Goal: Task Accomplishment & Management: Manage account settings

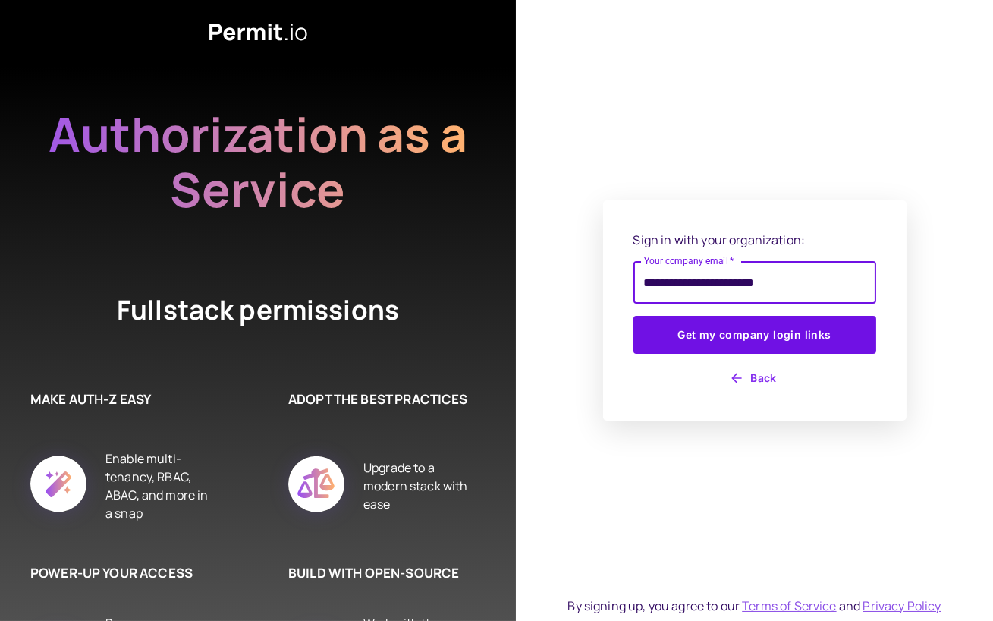
type input "**********"
click at [634, 316] on button "Get my company login links" at bounding box center [755, 335] width 243 height 38
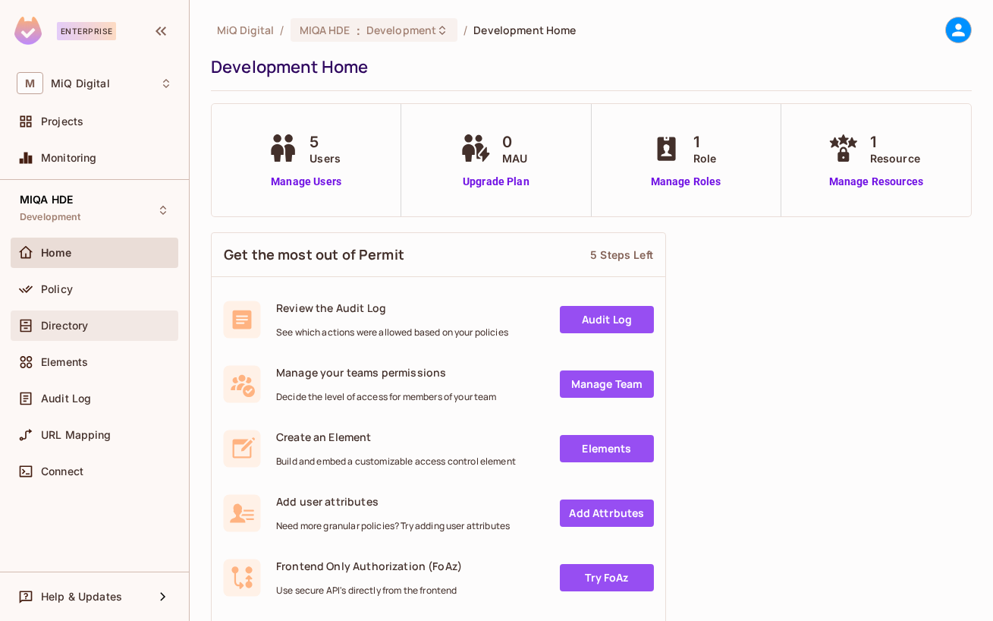
click at [84, 337] on div "Directory" at bounding box center [95, 325] width 168 height 30
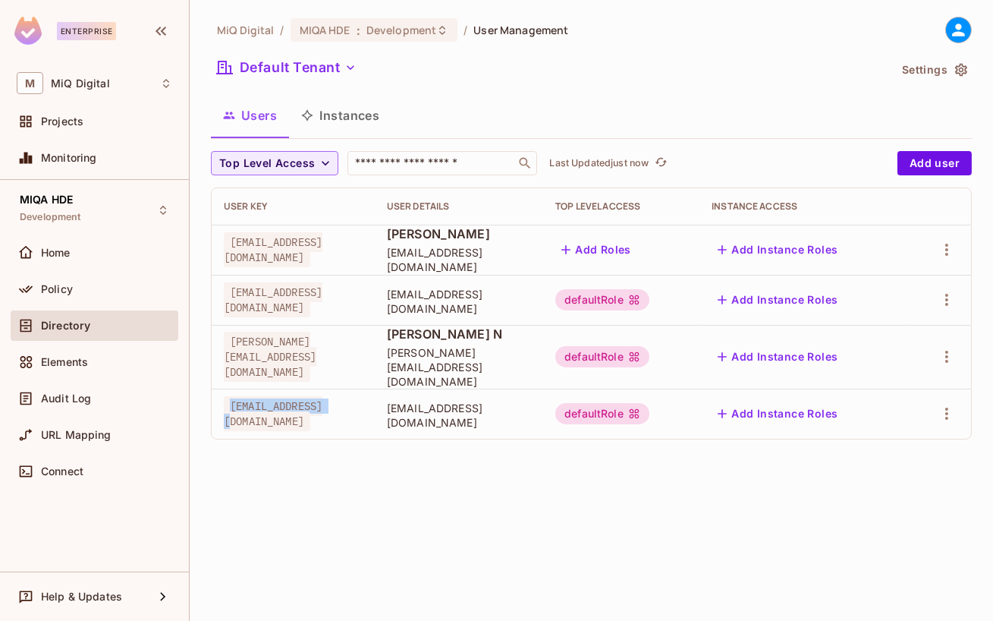
drag, startPoint x: 228, startPoint y: 402, endPoint x: 338, endPoint y: 402, distance: 110.0
click at [322, 402] on span "[EMAIL_ADDRESS][DOMAIN_NAME]" at bounding box center [273, 413] width 99 height 35
copy span "[EMAIL_ADDRESS][DOMAIN_NAME]"
click at [952, 404] on icon "button" at bounding box center [947, 413] width 18 height 18
click at [105, 294] on div at bounding box center [496, 310] width 993 height 621
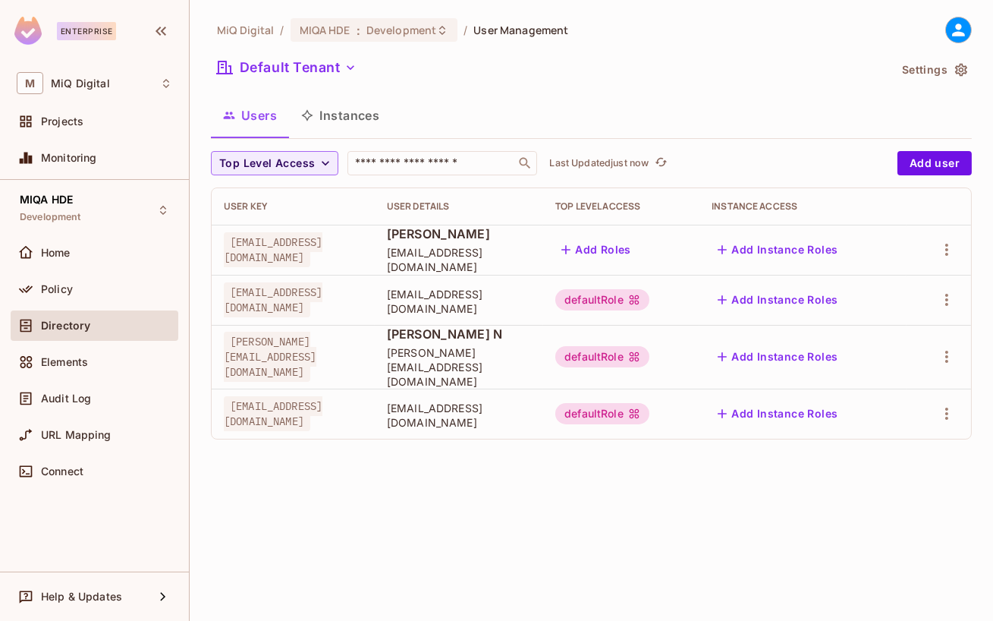
click at [105, 294] on div at bounding box center [496, 310] width 993 height 621
click at [124, 286] on div "Policy" at bounding box center [106, 289] width 131 height 12
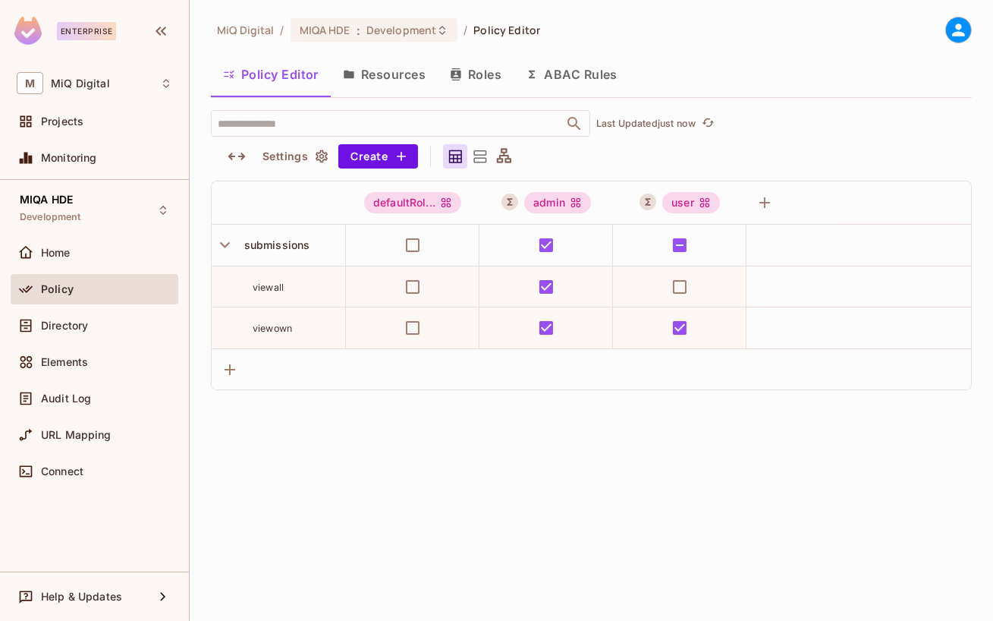
click at [554, 75] on button "ABAC Rules" at bounding box center [572, 74] width 116 height 38
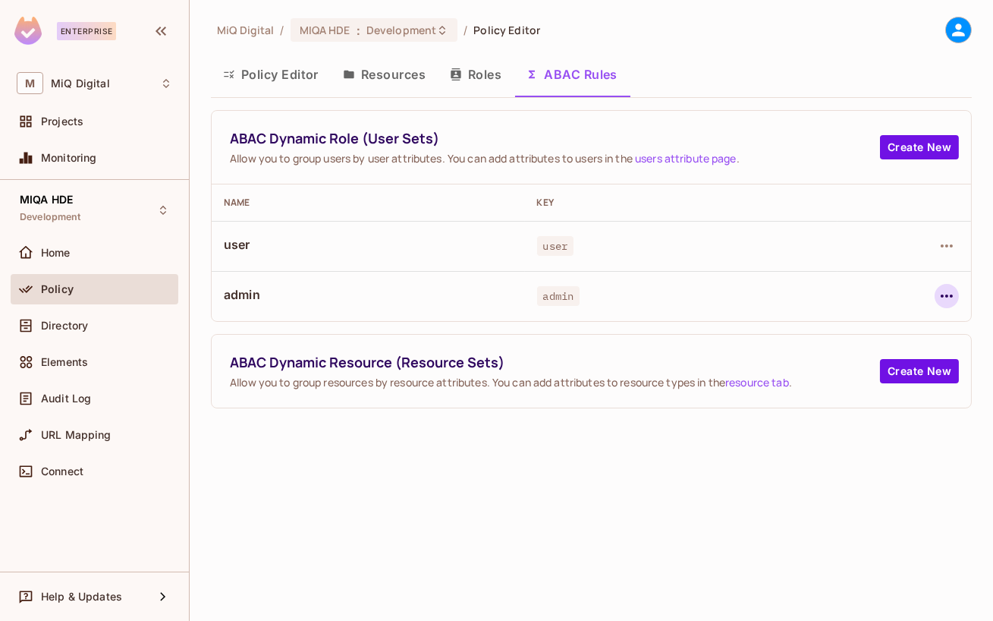
click at [948, 299] on icon "button" at bounding box center [947, 296] width 18 height 18
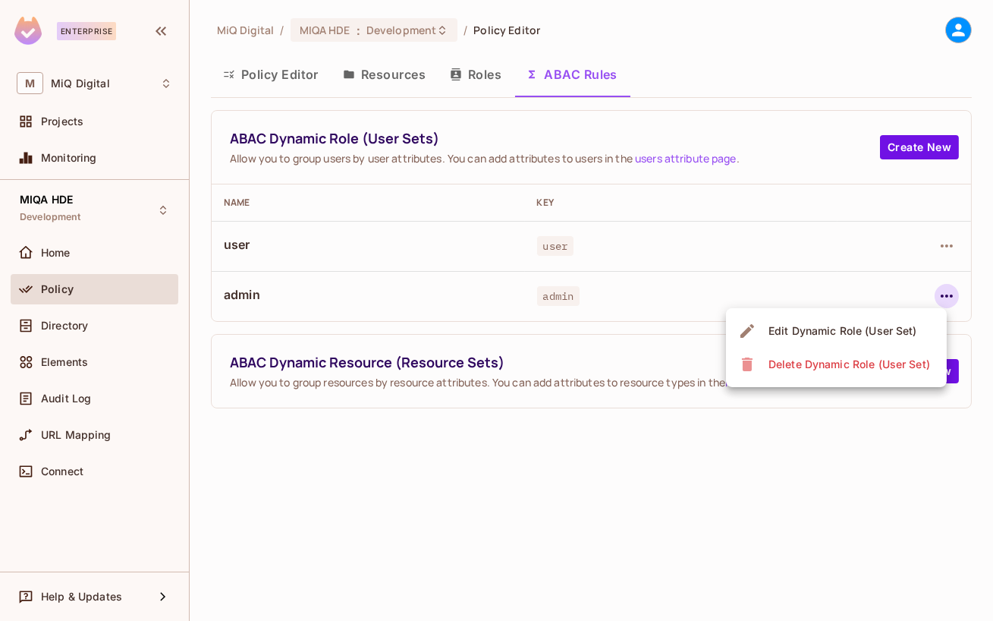
click at [838, 332] on div "Edit Dynamic Role (User Set)" at bounding box center [843, 330] width 149 height 15
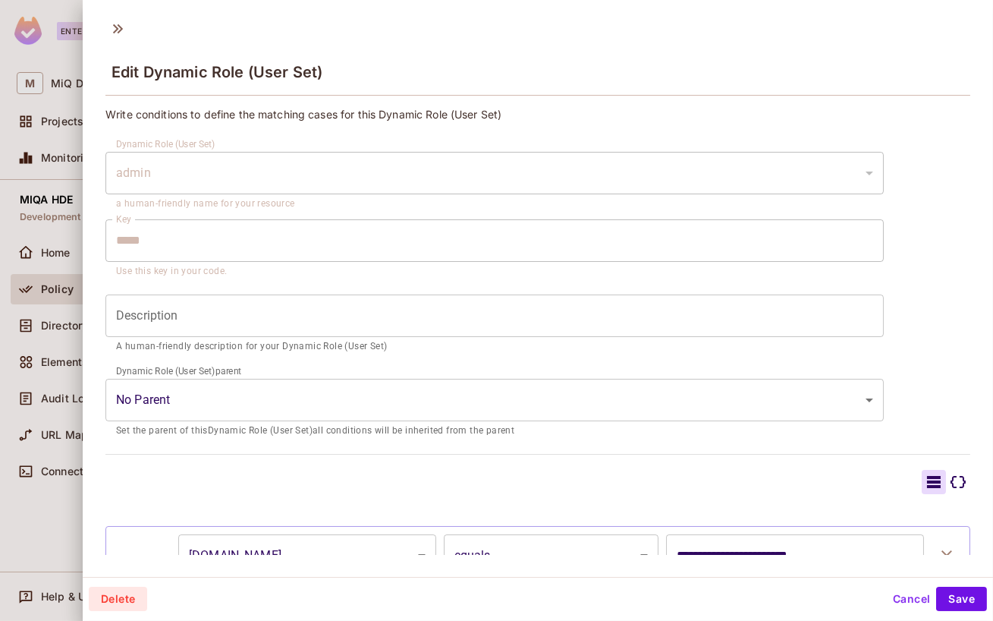
scroll to position [95, 0]
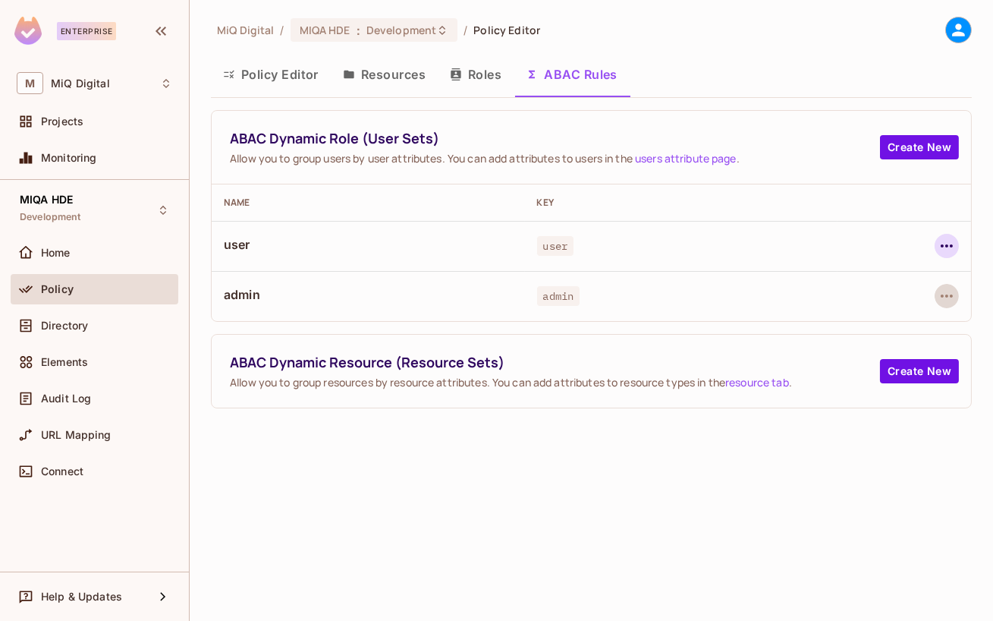
click at [950, 247] on icon "button" at bounding box center [947, 246] width 18 height 18
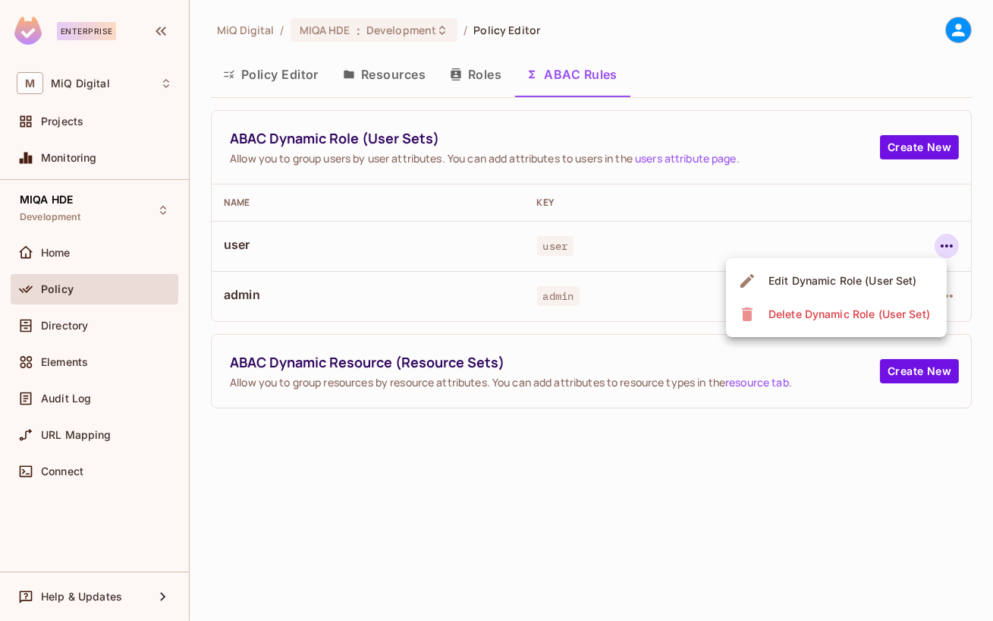
click at [889, 277] on div "Edit Dynamic Role (User Set)" at bounding box center [843, 280] width 149 height 15
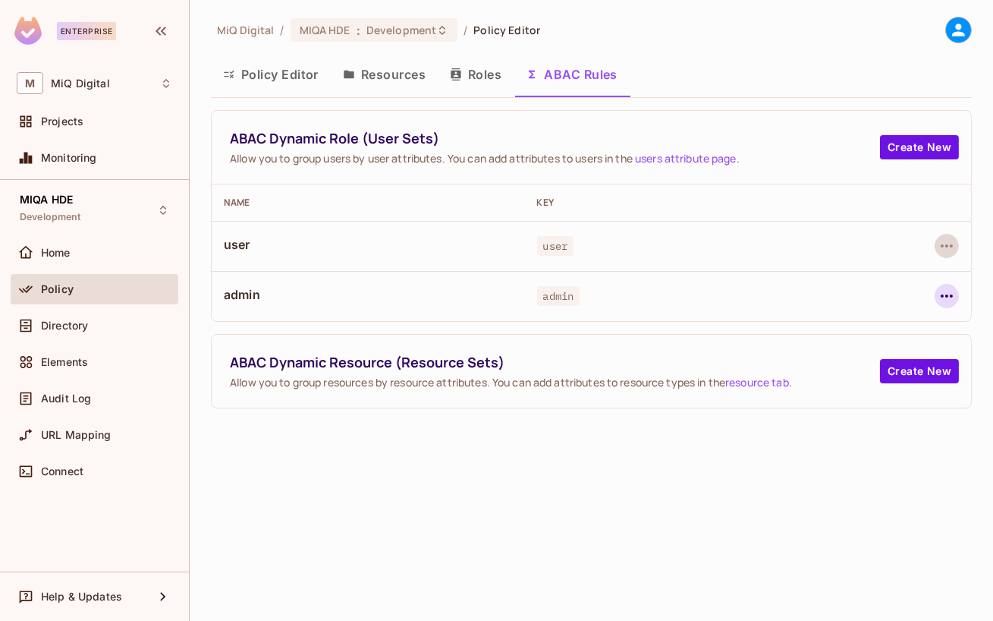
click at [949, 295] on icon "button" at bounding box center [947, 296] width 18 height 18
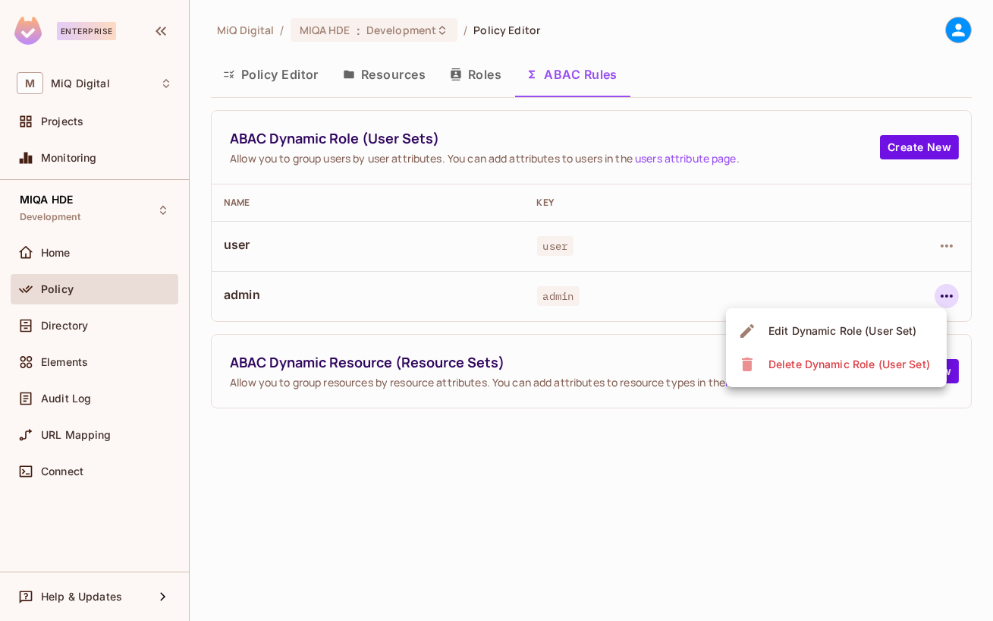
click at [845, 326] on div "Edit Dynamic Role (User Set)" at bounding box center [843, 330] width 149 height 15
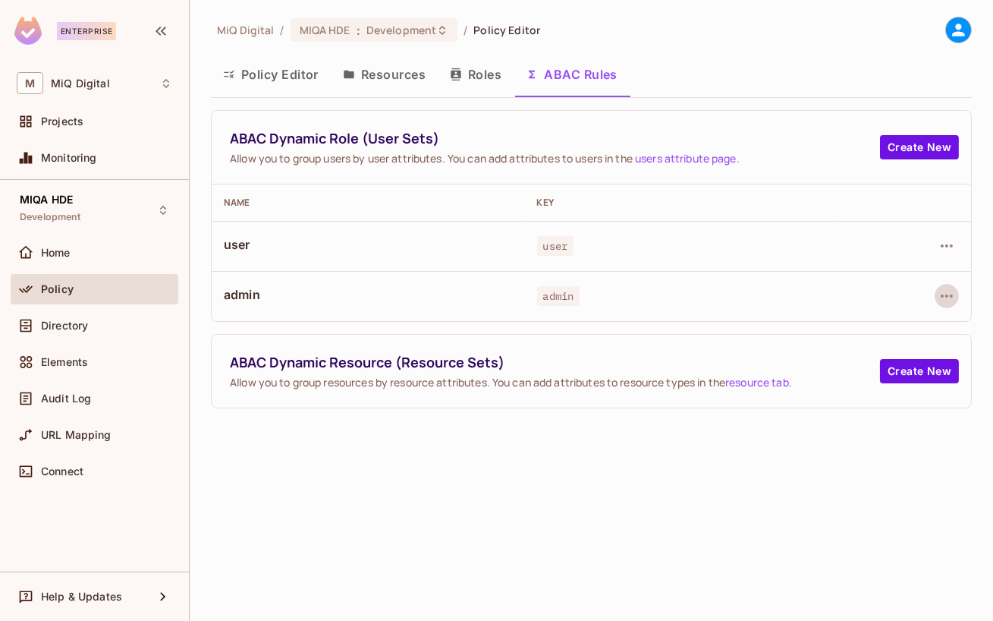
click at [722, 357] on span "ABAC Dynamic Resource (Resource Sets)" at bounding box center [555, 362] width 650 height 19
click at [310, 82] on button "Policy Editor" at bounding box center [271, 74] width 120 height 38
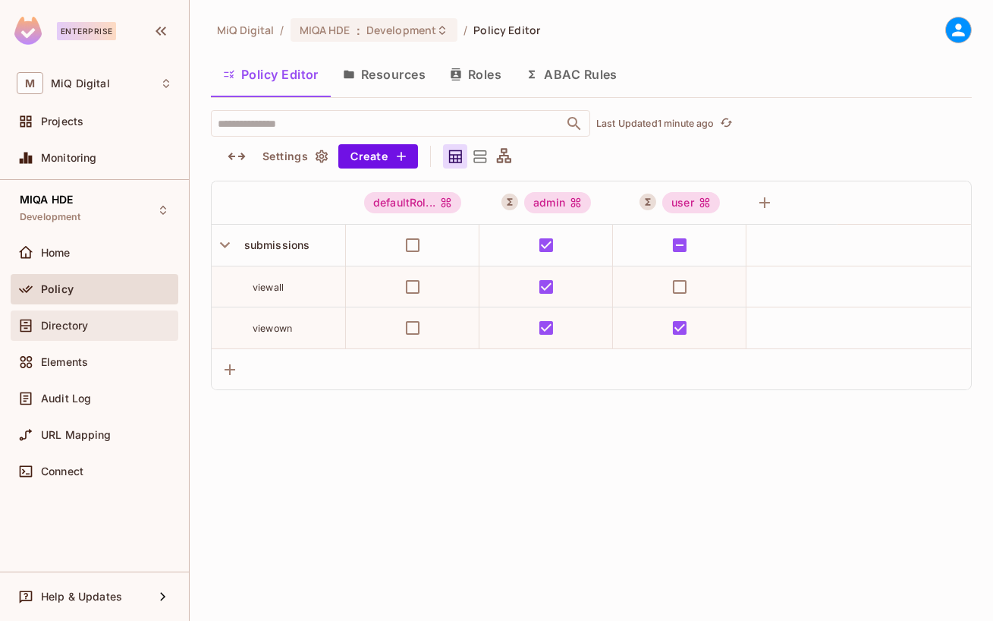
click at [97, 329] on div "Directory" at bounding box center [106, 325] width 131 height 12
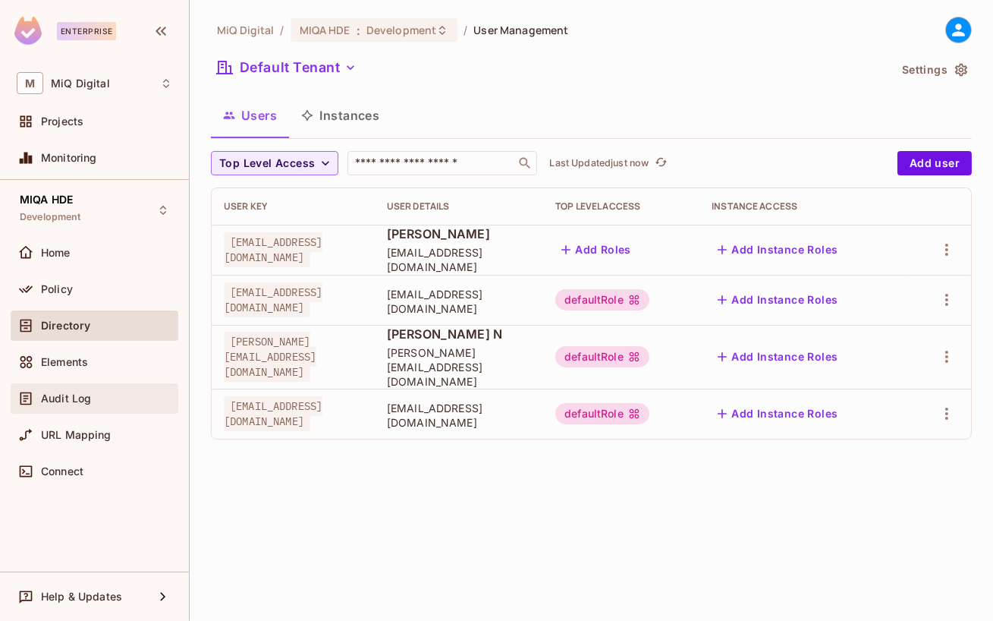
click at [80, 391] on div "Audit Log" at bounding box center [95, 398] width 156 height 18
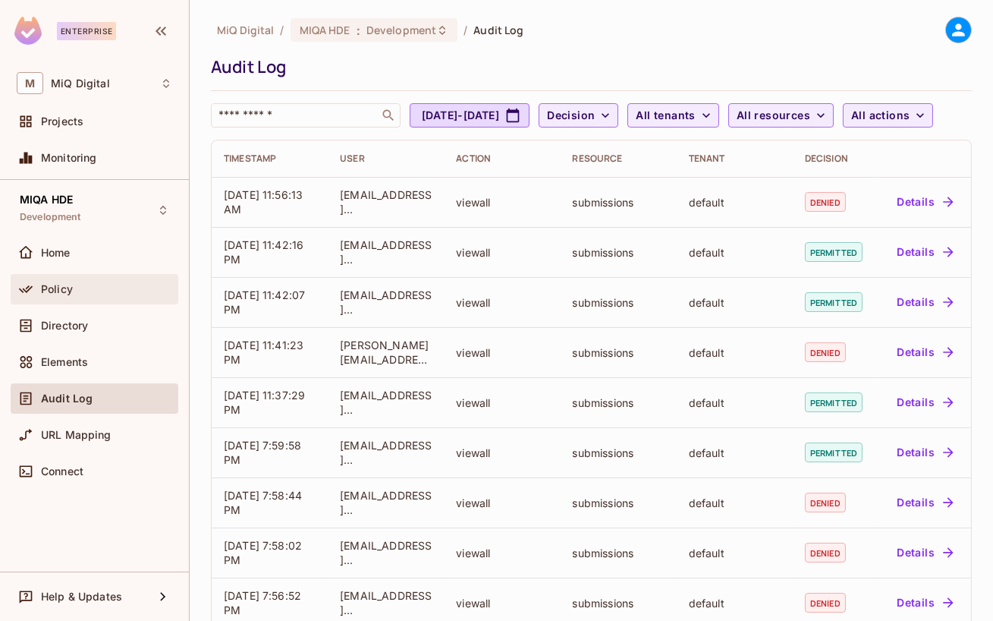
click at [70, 291] on span "Policy" at bounding box center [57, 289] width 32 height 12
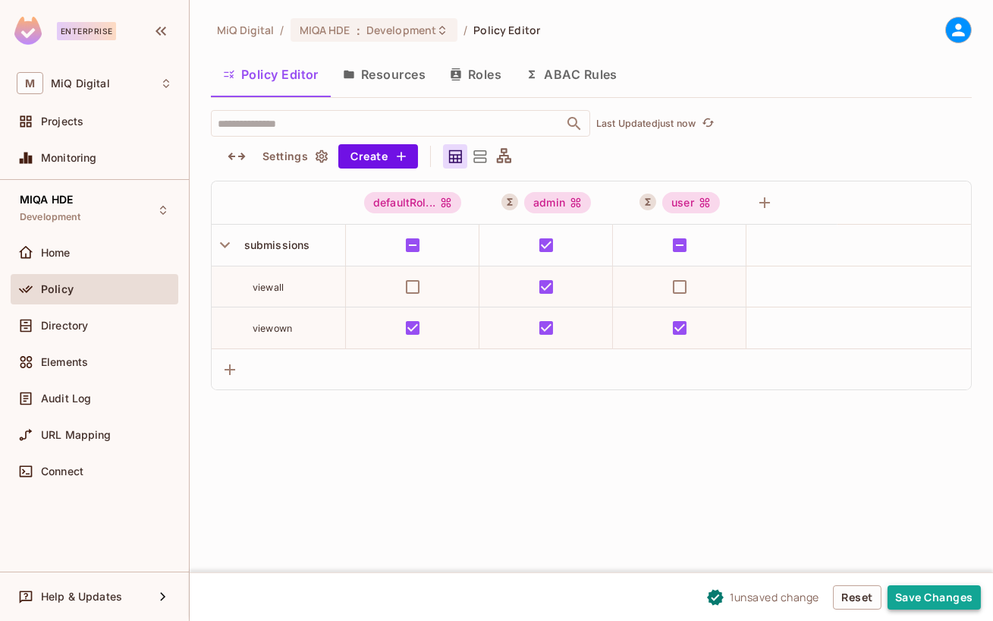
click at [906, 597] on button "Save Changes" at bounding box center [934, 597] width 93 height 24
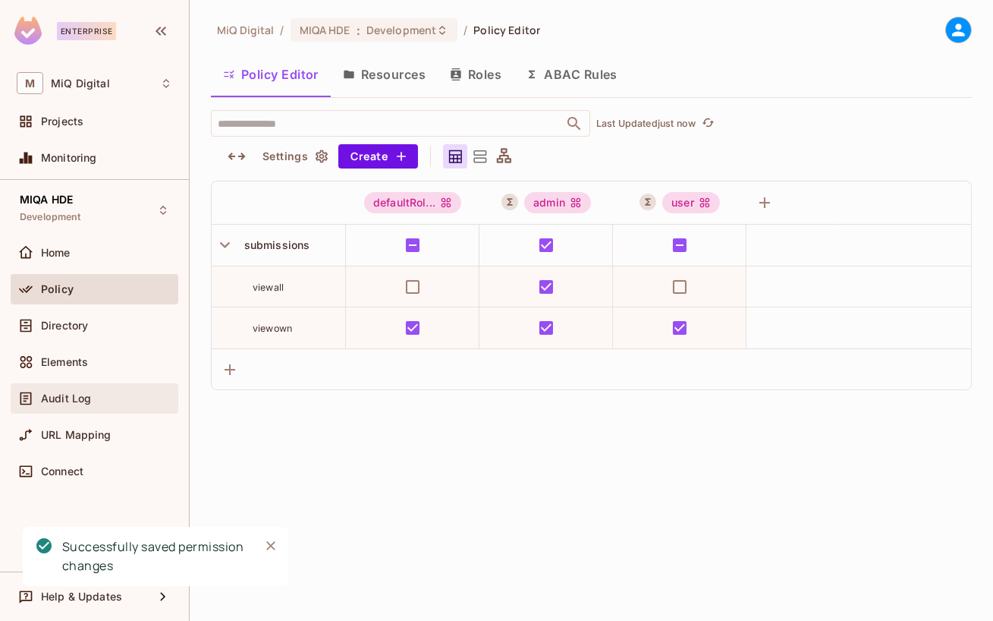
click at [71, 398] on span "Audit Log" at bounding box center [66, 398] width 50 height 12
